Goal: Information Seeking & Learning: Learn about a topic

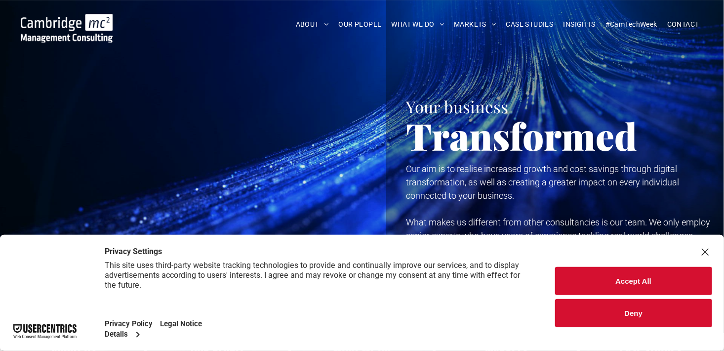
click at [659, 307] on button "Deny" at bounding box center [634, 313] width 158 height 28
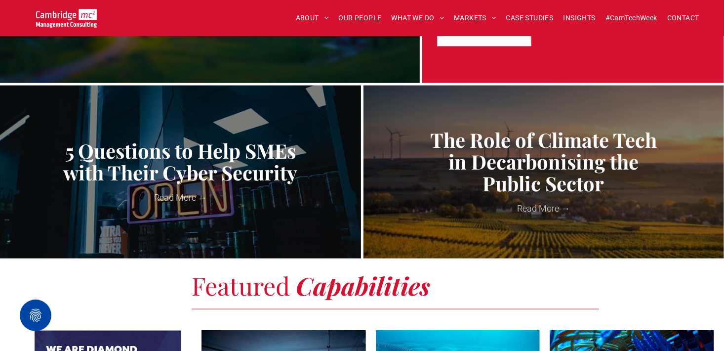
scroll to position [544, 0]
